Goal: Task Accomplishment & Management: Manage account settings

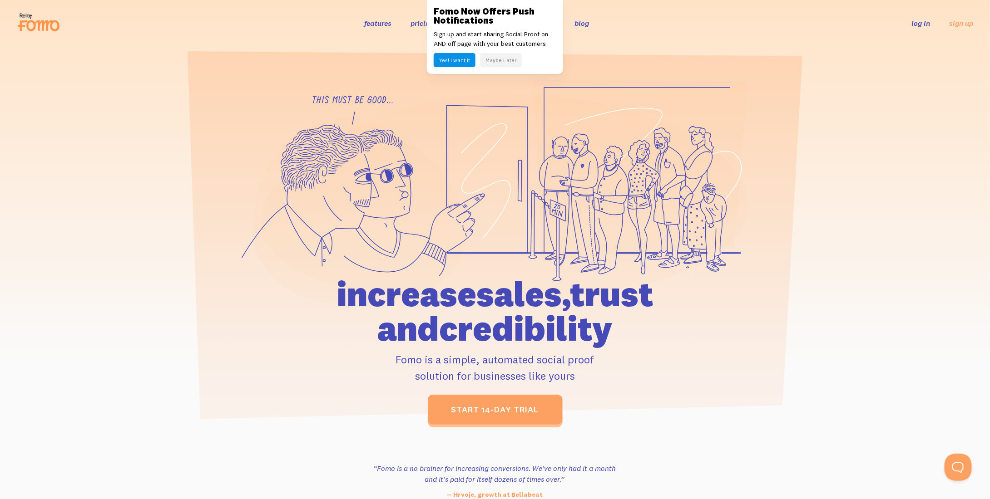
click at [515, 55] on button "Maybe Later" at bounding box center [501, 60] width 42 height 14
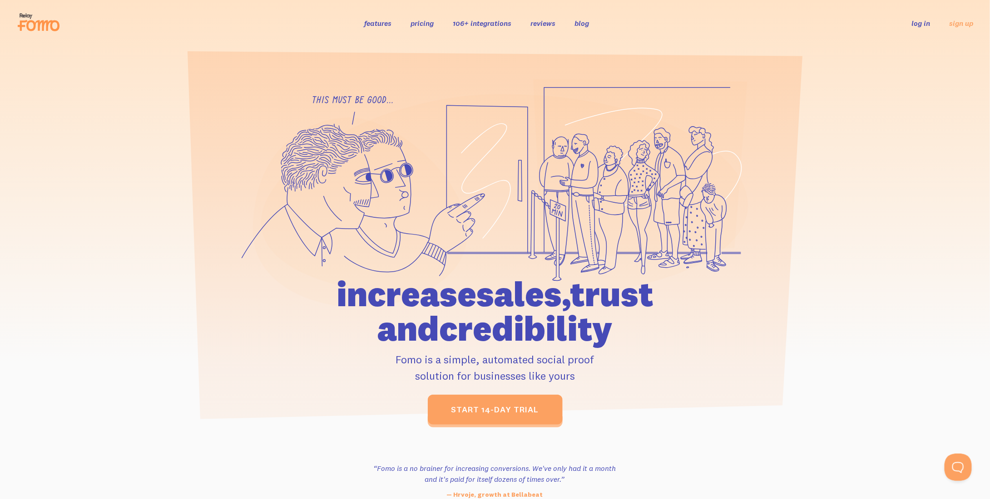
click at [918, 22] on link "log in" at bounding box center [921, 23] width 19 height 9
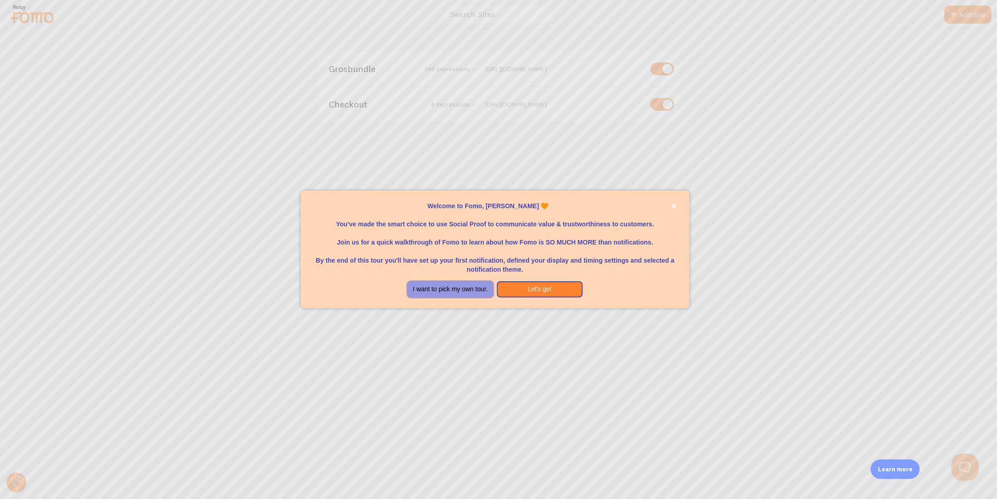
click at [460, 291] on button "I want to pick my own tour." at bounding box center [450, 290] width 86 height 16
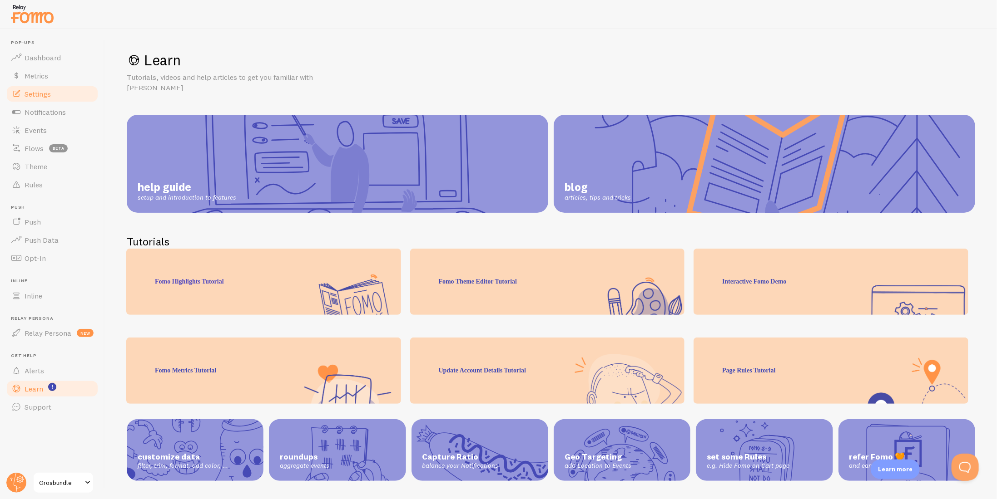
click at [64, 94] on link "Settings" at bounding box center [52, 94] width 94 height 18
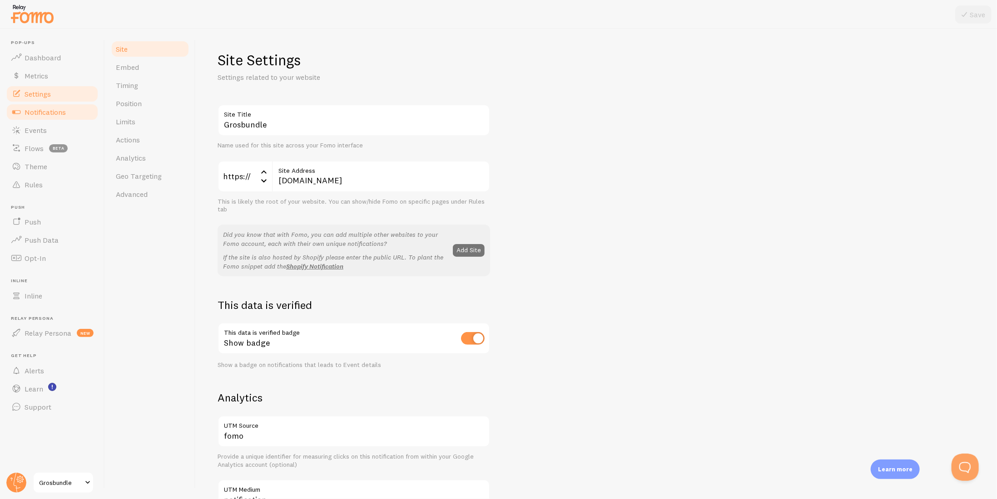
click at [62, 106] on link "Notifications" at bounding box center [52, 112] width 94 height 18
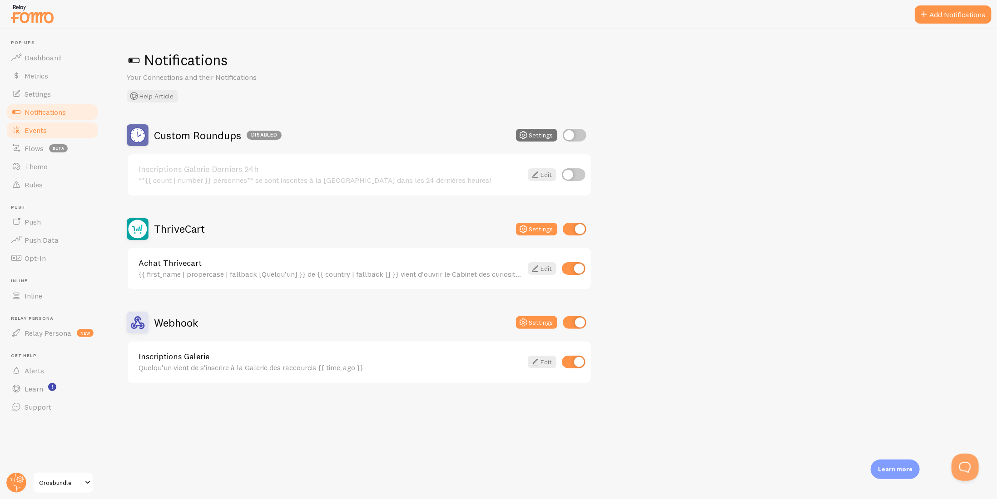
click at [42, 124] on link "Events" at bounding box center [52, 130] width 94 height 18
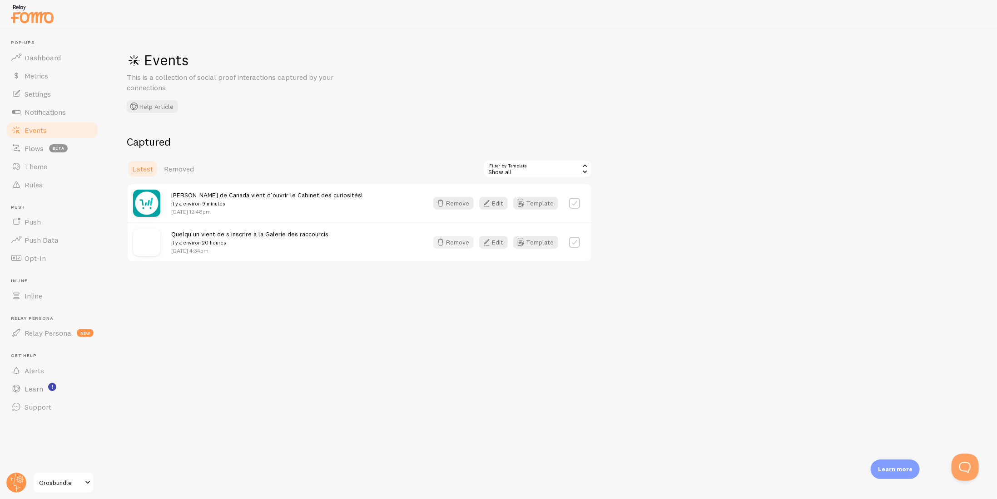
click at [449, 242] on button "Remove" at bounding box center [453, 242] width 40 height 13
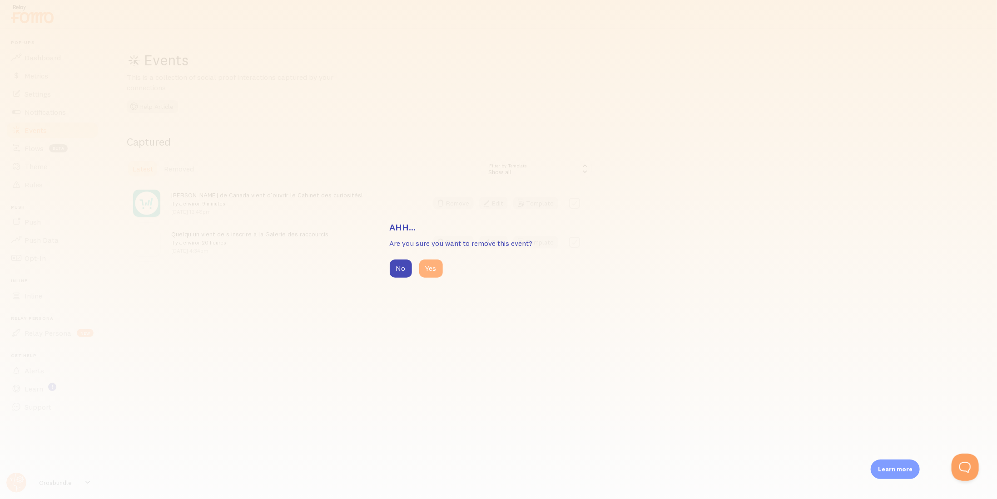
click at [424, 270] on button "Yes" at bounding box center [431, 269] width 24 height 18
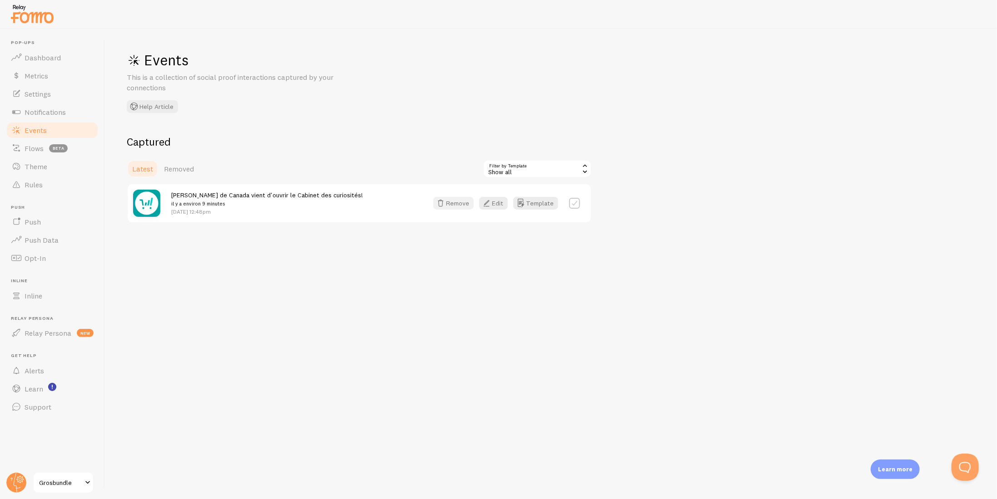
click at [461, 208] on button "Remove" at bounding box center [453, 203] width 40 height 13
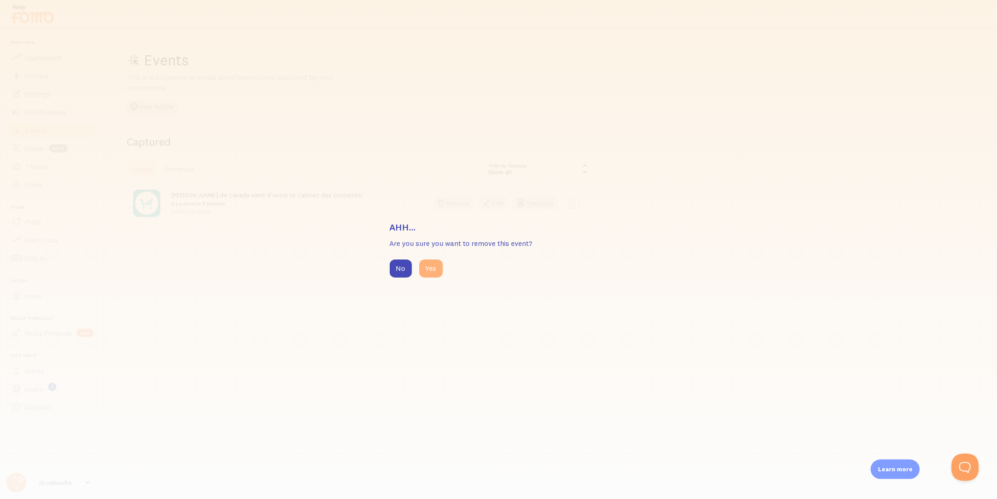
click at [428, 274] on button "Yes" at bounding box center [431, 269] width 24 height 18
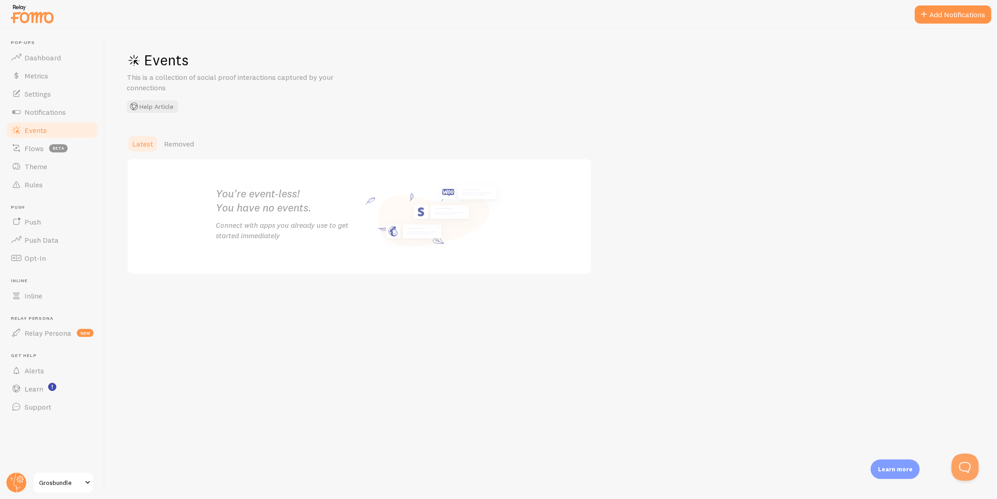
click at [67, 485] on span "Grosbundle" at bounding box center [60, 483] width 43 height 11
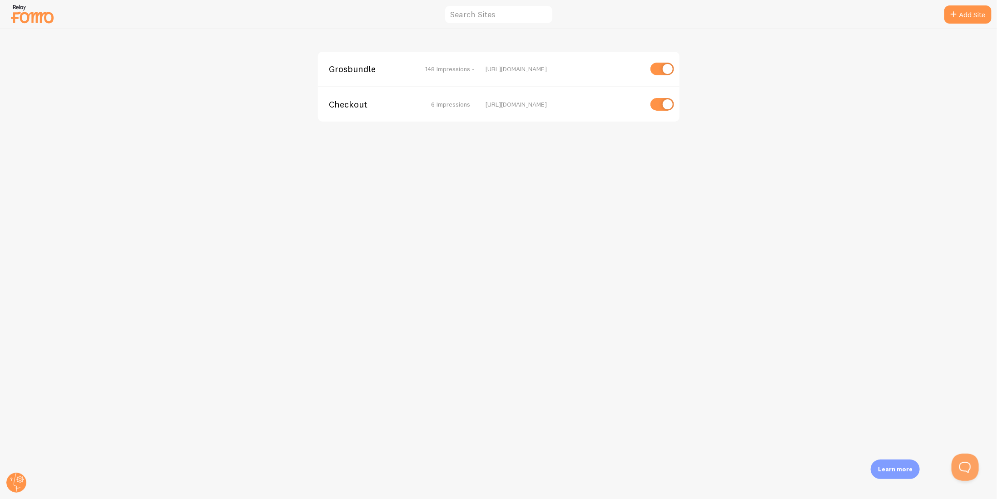
click at [356, 104] on span "Checkout" at bounding box center [365, 104] width 73 height 8
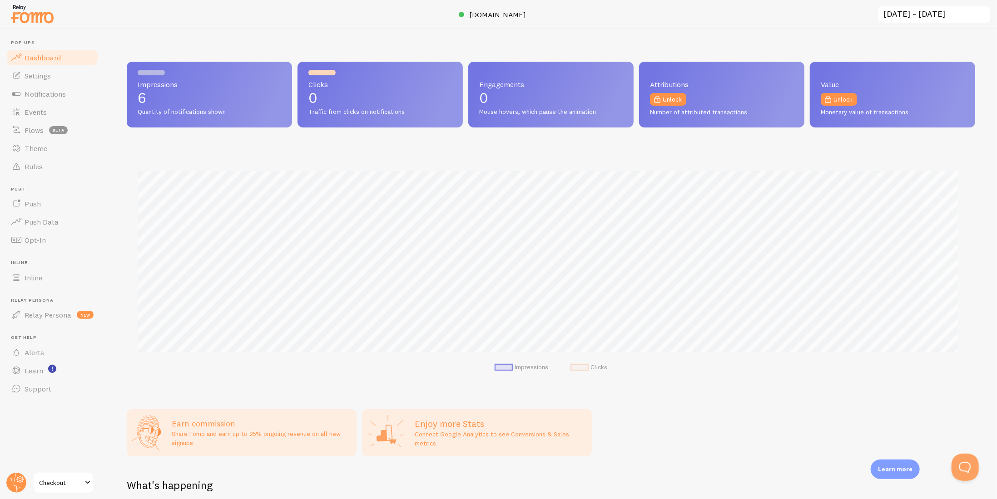
scroll to position [238, 841]
click at [34, 114] on span "Events" at bounding box center [36, 112] width 22 height 9
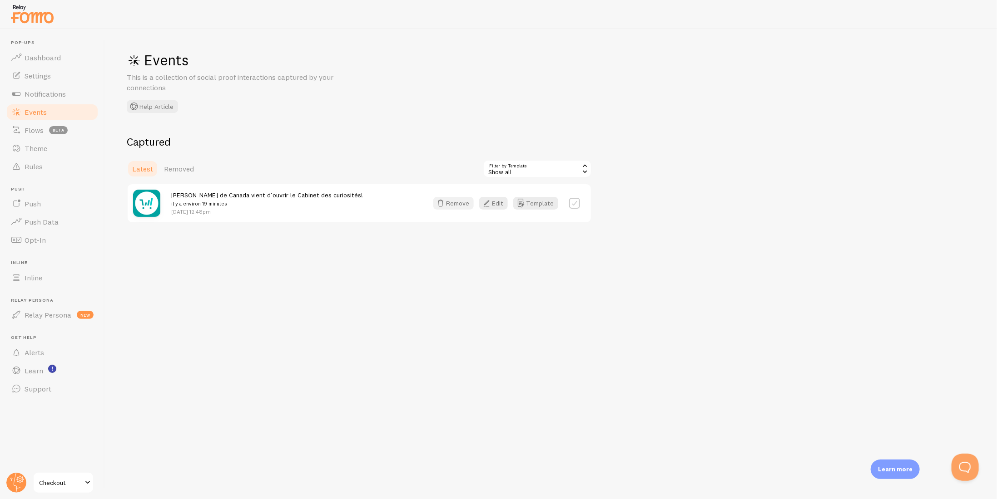
click at [464, 203] on button "Remove" at bounding box center [453, 203] width 40 height 13
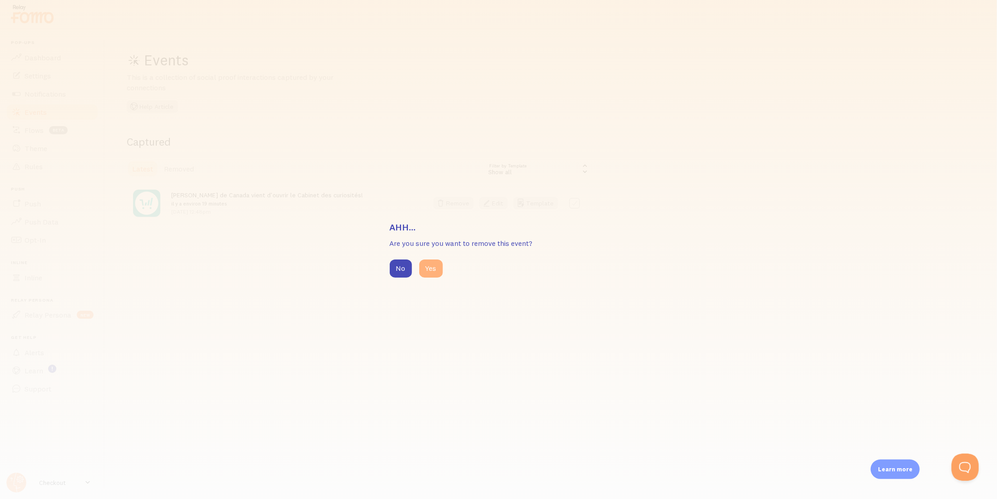
click at [422, 267] on button "Yes" at bounding box center [431, 269] width 24 height 18
